Goal: Find specific page/section: Find specific page/section

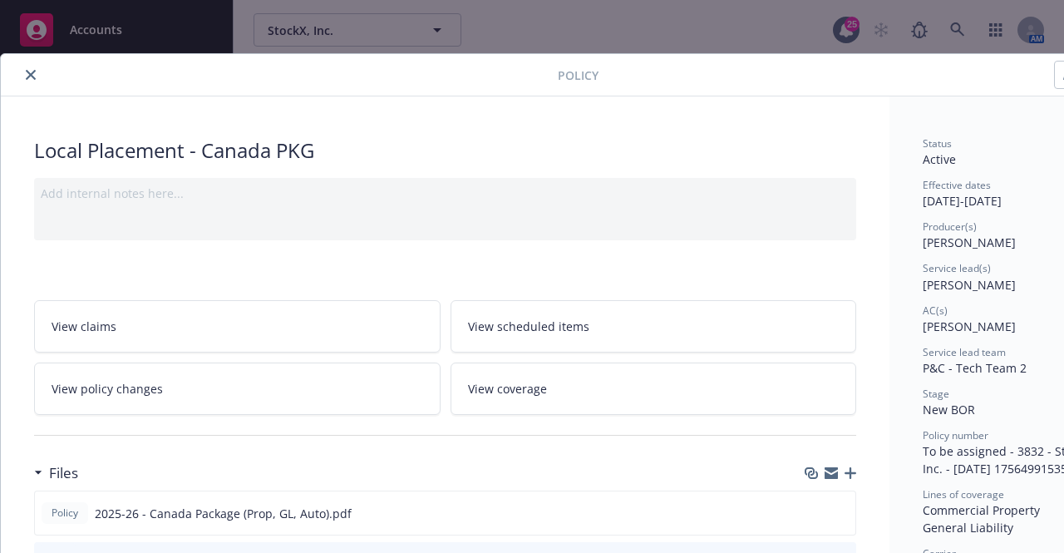
scroll to position [582, 0]
click at [33, 76] on icon "close" at bounding box center [31, 75] width 10 height 10
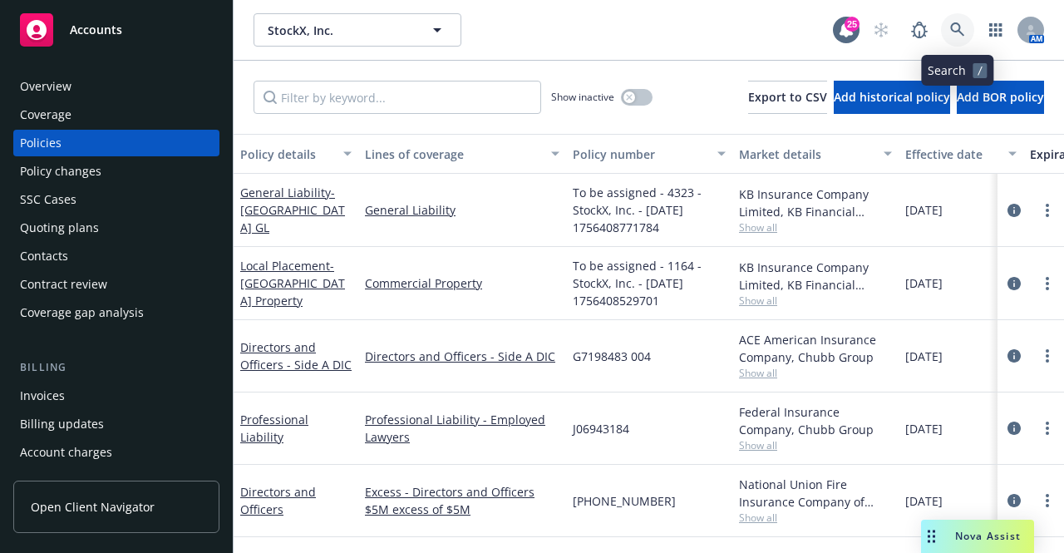
click at [950, 25] on icon at bounding box center [957, 29] width 15 height 15
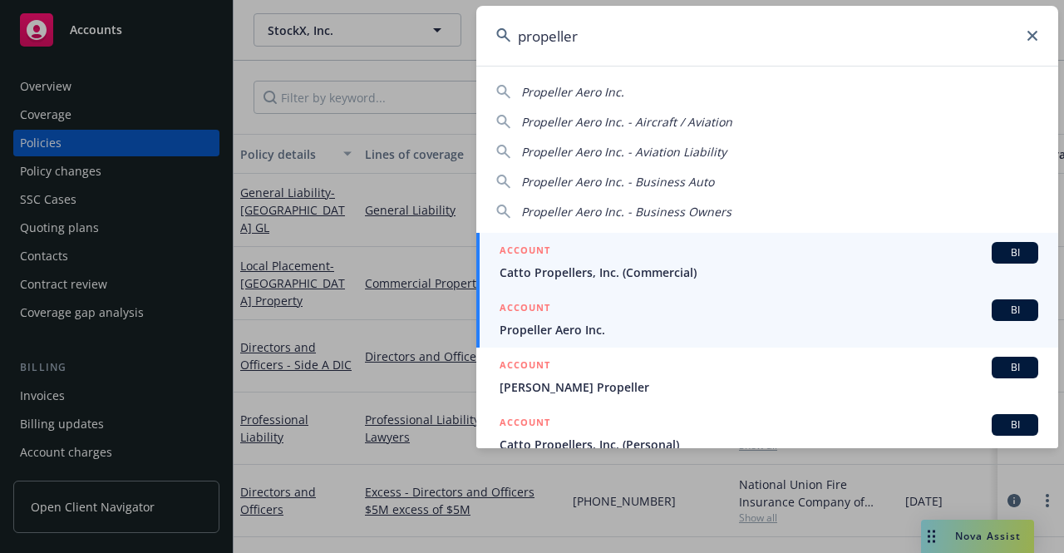
type input "propeller"
click at [597, 330] on span "Propeller Aero Inc." at bounding box center [768, 329] width 538 height 17
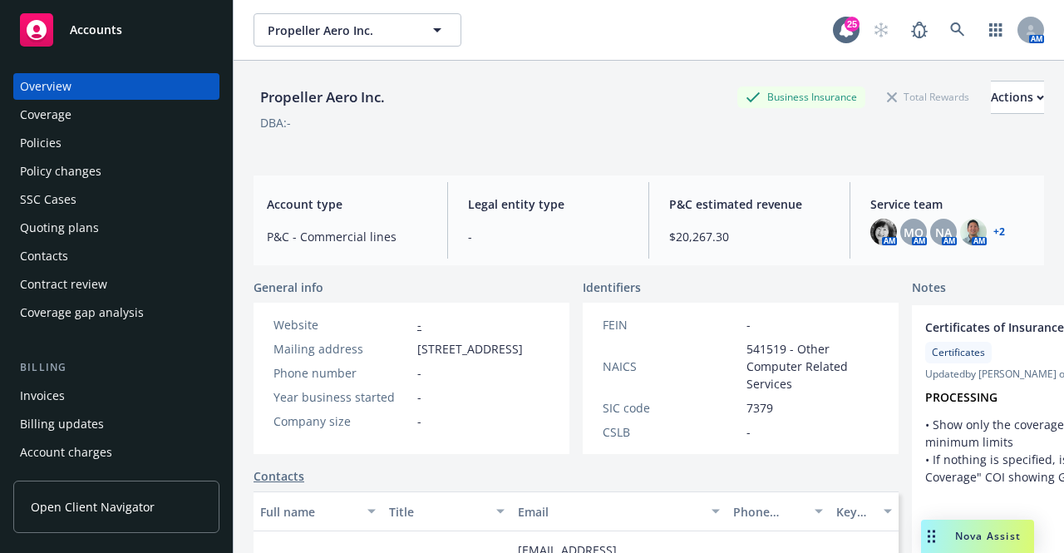
click at [60, 149] on div "Policies" at bounding box center [41, 143] width 42 height 27
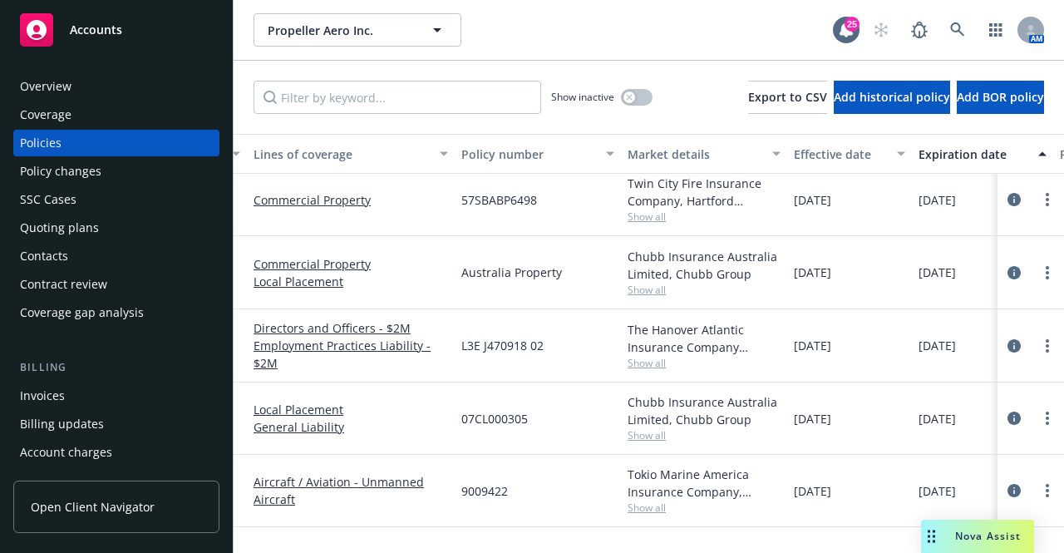
scroll to position [0, 111]
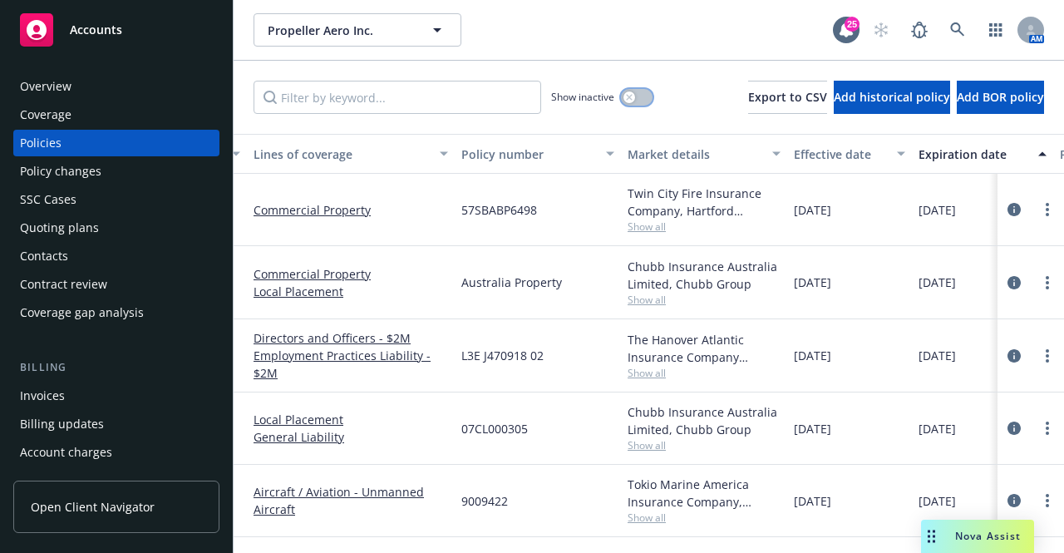
click at [623, 94] on div "button" at bounding box center [629, 97] width 12 height 12
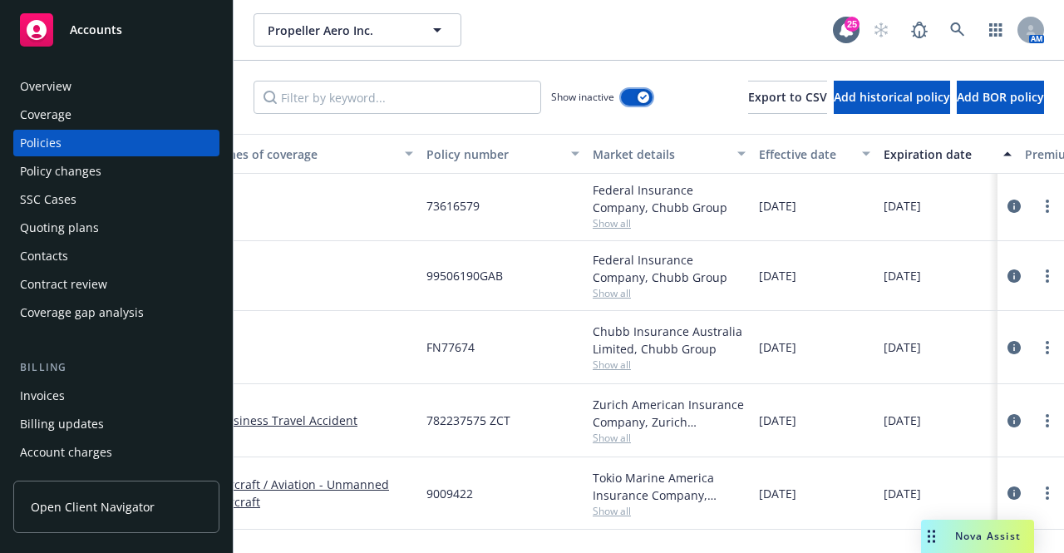
scroll to position [0, 146]
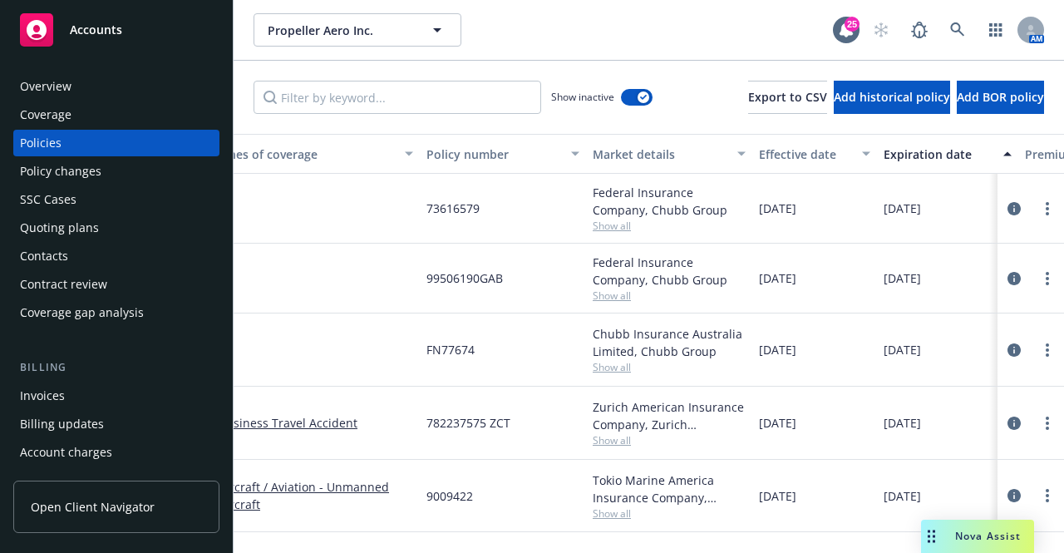
click at [53, 89] on div "Overview" at bounding box center [46, 86] width 52 height 27
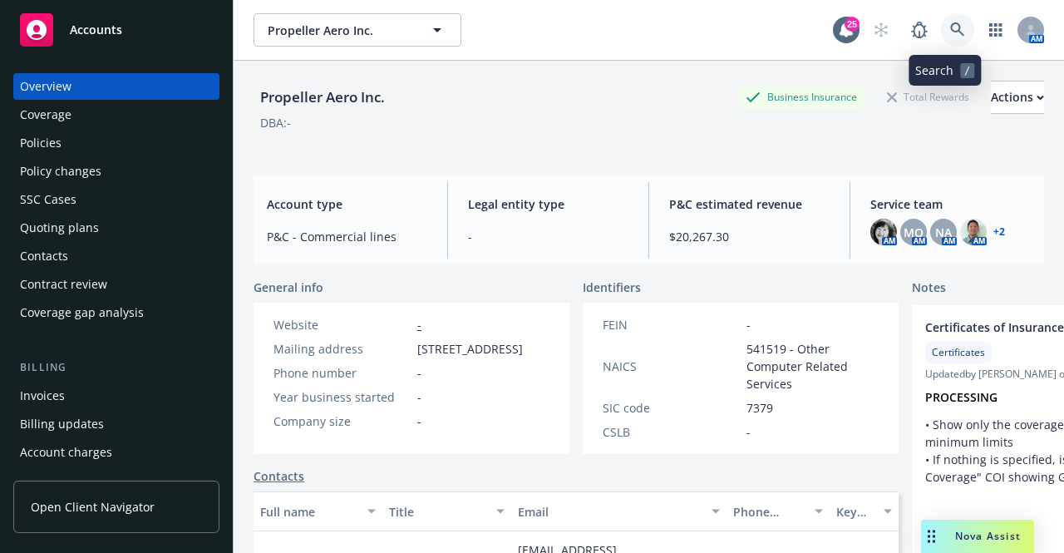
click at [941, 25] on link at bounding box center [957, 29] width 33 height 33
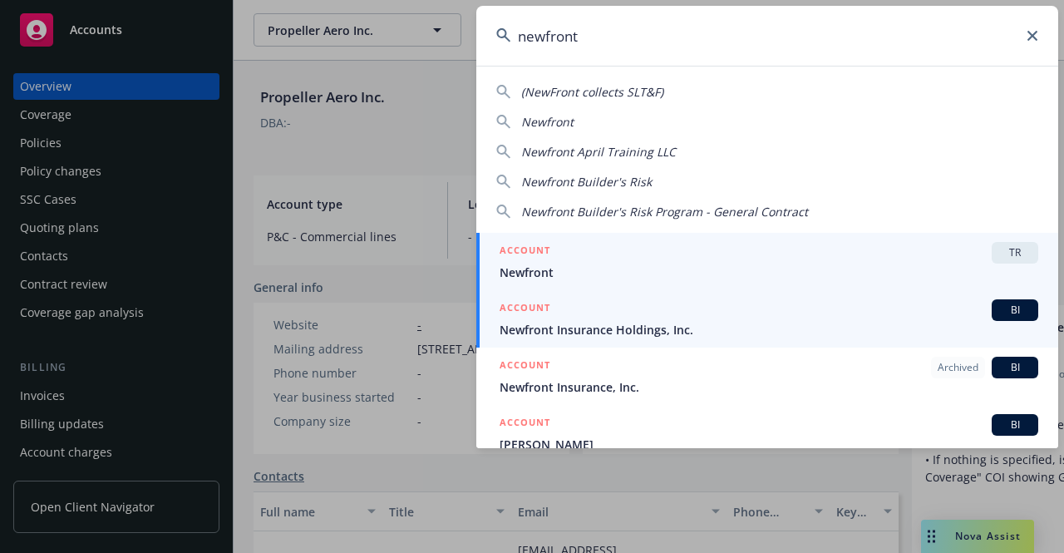
type input "newfront"
click at [641, 315] on div "ACCOUNT BI" at bounding box center [768, 310] width 538 height 22
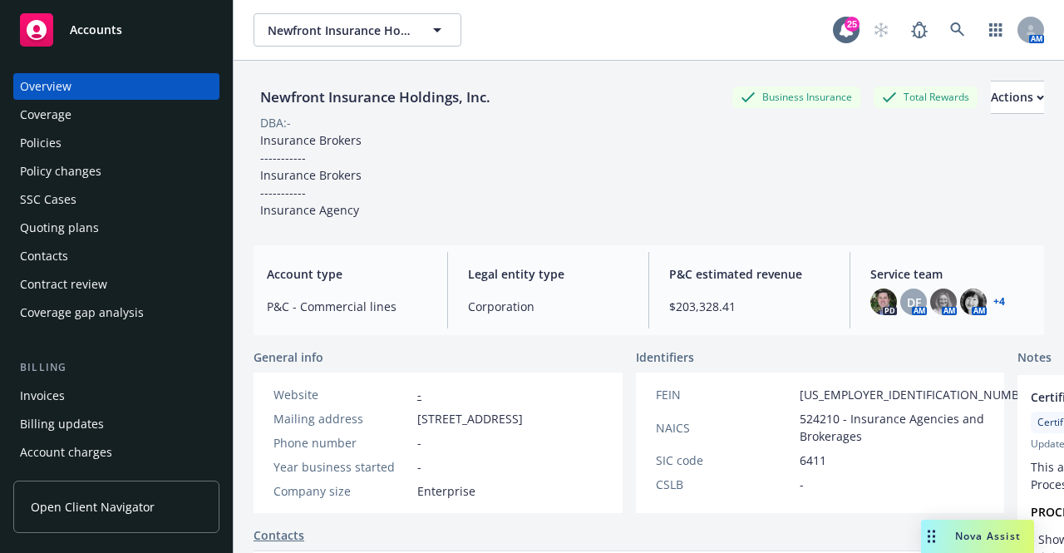
click at [69, 144] on div "Policies" at bounding box center [116, 143] width 193 height 27
